Goal: Information Seeking & Learning: Learn about a topic

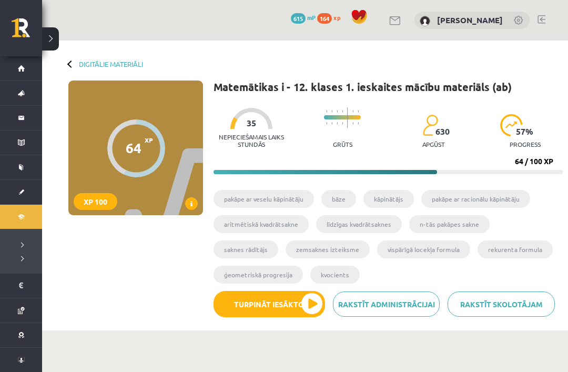
scroll to position [499, 0]
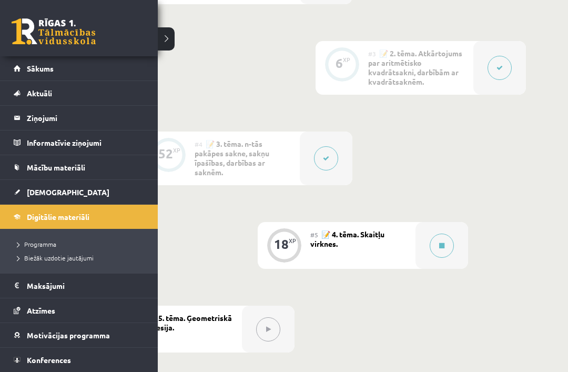
click at [7, 214] on li "Digitālie materiāli Programma Biežāk uzdotie jautājumi" at bounding box center [79, 238] width 158 height 69
click at [163, 48] on div "0 XP #1 💡 Pirms sāc mācīties! Ievada daļa. 12 XP #2 📝 1. tēma. Skaitļa jēdziena…" at bounding box center [305, 155] width 442 height 563
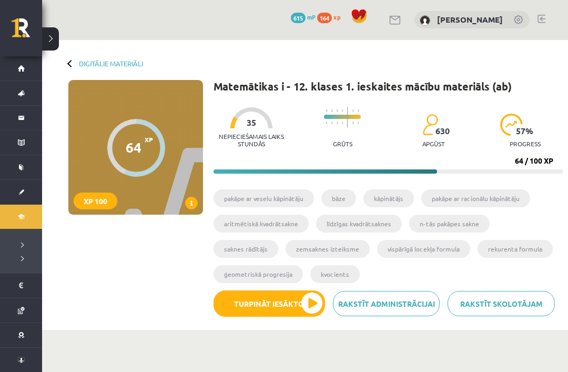
scroll to position [0, 0]
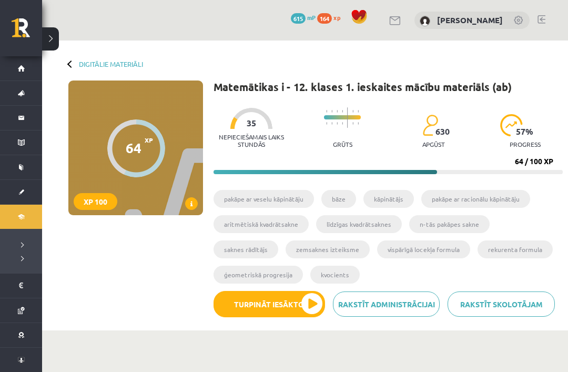
click at [88, 66] on link "Digitālie materiāli" at bounding box center [111, 64] width 64 height 8
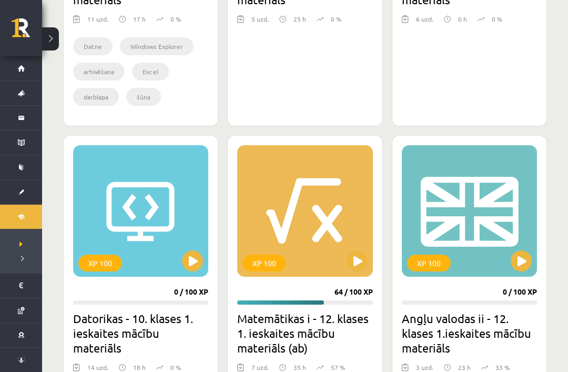
scroll to position [906, 0]
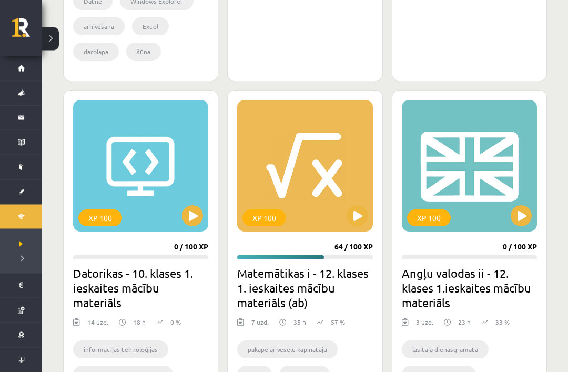
click at [525, 202] on div "XP 100" at bounding box center [469, 167] width 135 height 132
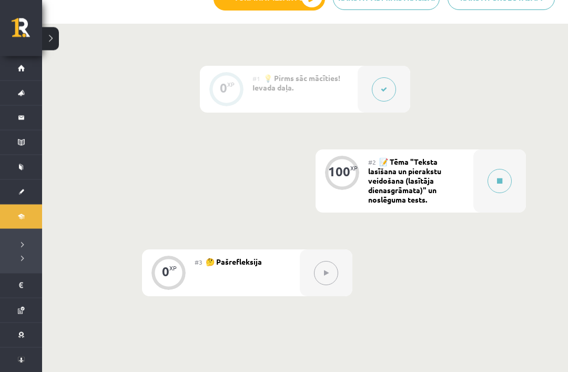
scroll to position [230, 0]
click at [498, 196] on div at bounding box center [500, 182] width 53 height 63
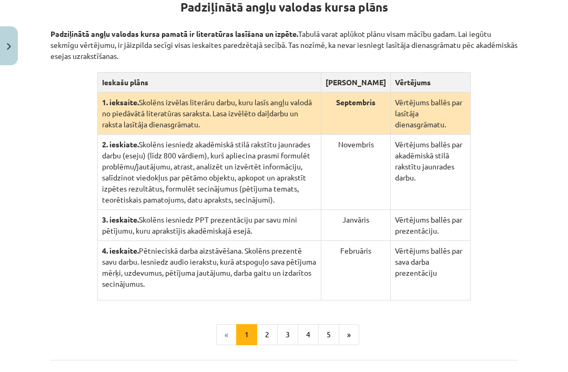
scroll to position [232, 0]
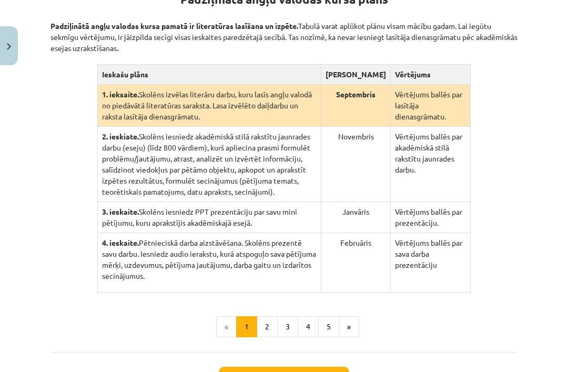
click at [269, 337] on button "2" at bounding box center [267, 326] width 21 height 21
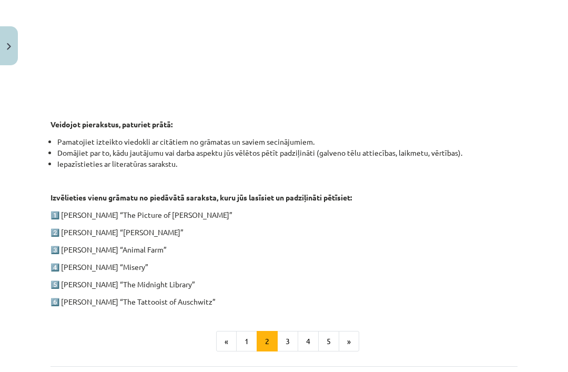
scroll to position [436, 0]
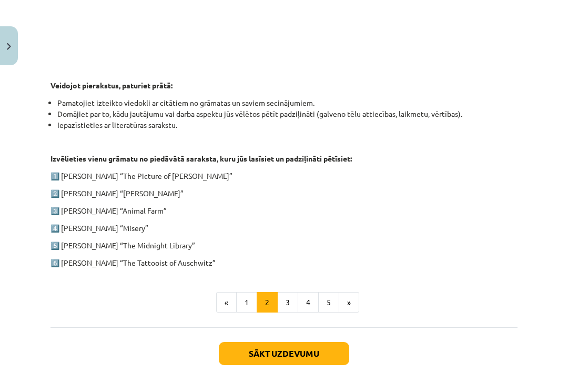
click at [282, 301] on button "3" at bounding box center [287, 302] width 21 height 21
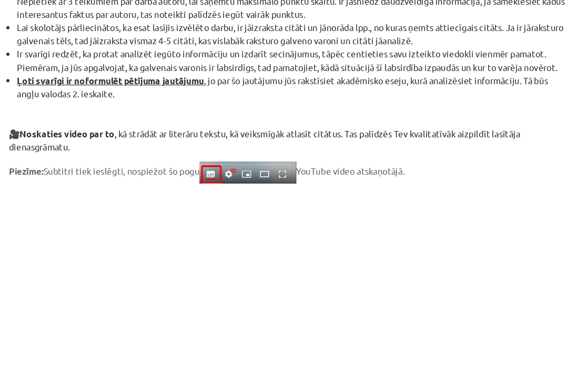
scroll to position [738, 0]
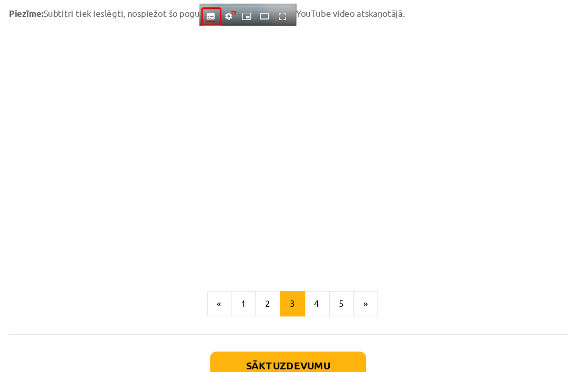
click at [298, 265] on button "4" at bounding box center [308, 275] width 21 height 21
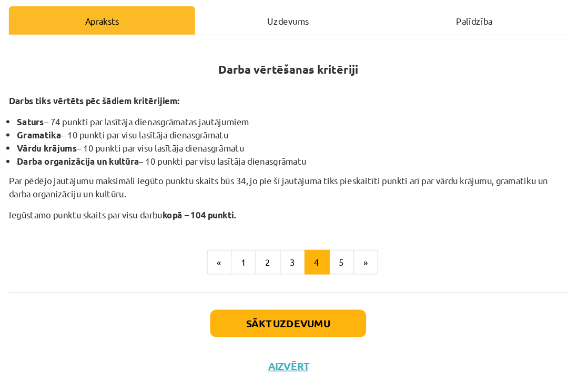
scroll to position [109, 0]
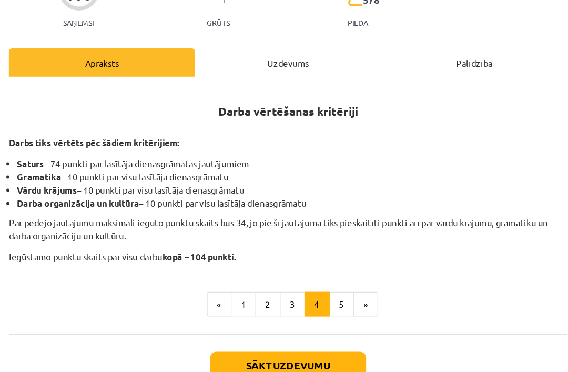
click at [318, 266] on button "5" at bounding box center [328, 276] width 21 height 21
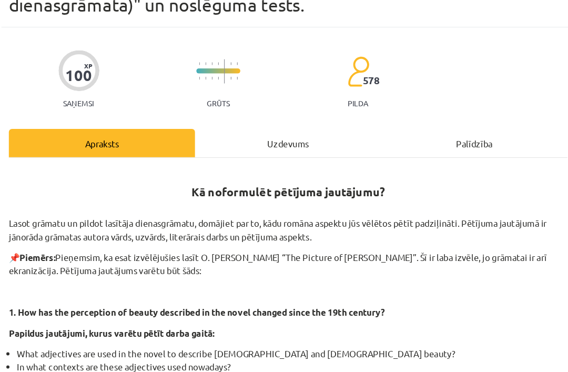
scroll to position [42, 0]
click at [217, 129] on div "Uzdevums" at bounding box center [284, 141] width 156 height 24
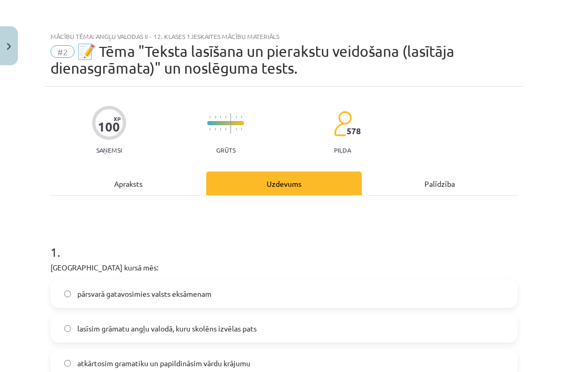
scroll to position [0, 0]
